Goal: Contribute content: Add original content to the website for others to see

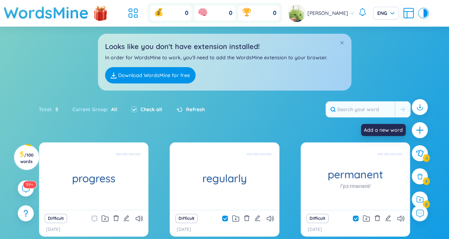
drag, startPoint x: 416, startPoint y: 133, endPoint x: 410, endPoint y: 133, distance: 6.4
click at [410, 133] on div at bounding box center [420, 157] width 23 height 123
click at [422, 131] on icon "plus" at bounding box center [420, 130] width 10 height 10
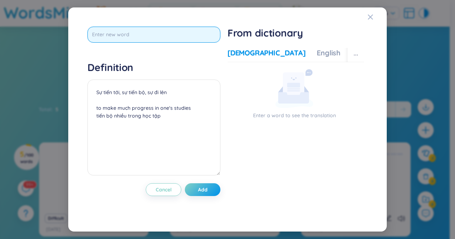
click at [186, 34] on input "text" at bounding box center [153, 35] width 133 height 16
paste input "Instructions"
type input "Instructions"
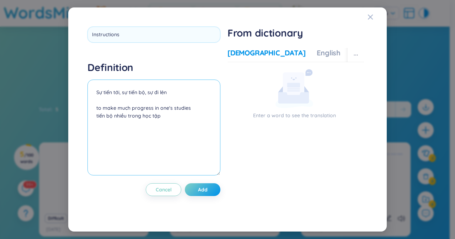
click at [145, 93] on div "Definition Sự tiến tới, sự tiến bộ, sự đi lên to make much progress in one's st…" at bounding box center [153, 119] width 133 height 117
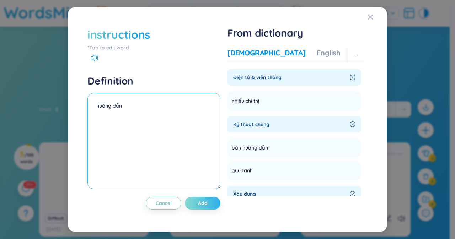
type textarea "hướng dẫn"
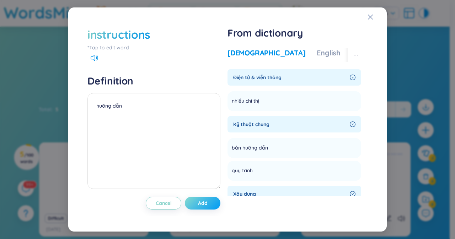
click at [203, 201] on span "Add" at bounding box center [203, 203] width 10 height 7
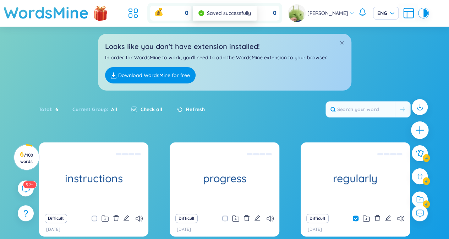
click at [422, 128] on icon "plus" at bounding box center [420, 130] width 10 height 10
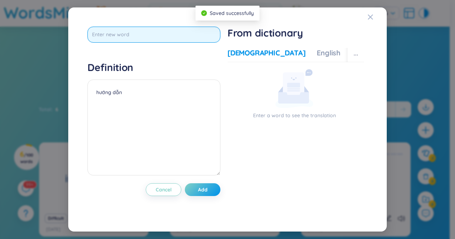
click at [191, 36] on input "text" at bounding box center [153, 35] width 133 height 16
type input "directions"
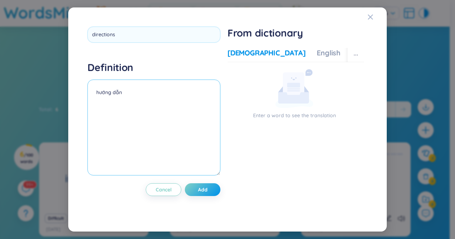
click at [134, 101] on textarea "hướng dẫn" at bounding box center [153, 128] width 133 height 96
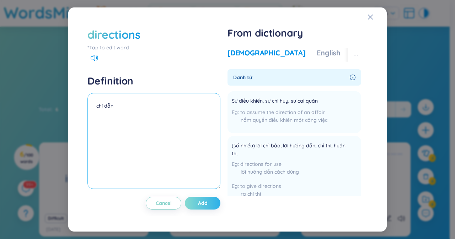
type textarea "chỉ dẫn"
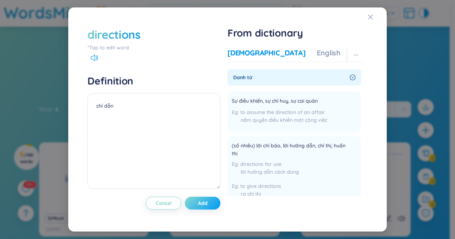
click at [203, 202] on span "Add" at bounding box center [203, 203] width 10 height 7
